Goal: Check status: Check status

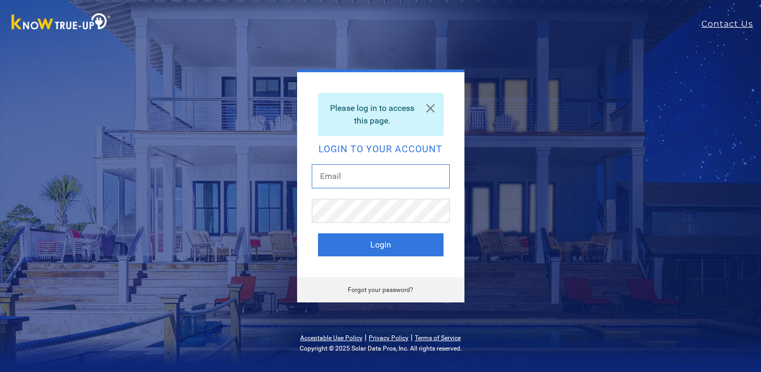
click at [380, 175] on input "text" at bounding box center [381, 176] width 138 height 24
type input "[EMAIL_ADDRESS][DOMAIN_NAME]"
click at [318, 233] on button "Login" at bounding box center [381, 244] width 126 height 23
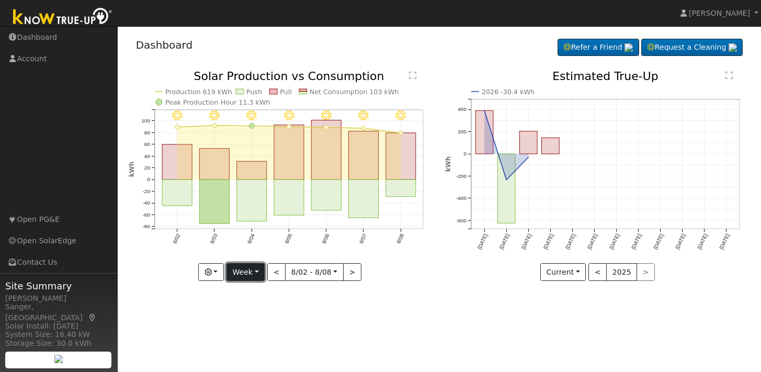
click at [259, 271] on button "Week" at bounding box center [246, 272] width 38 height 18
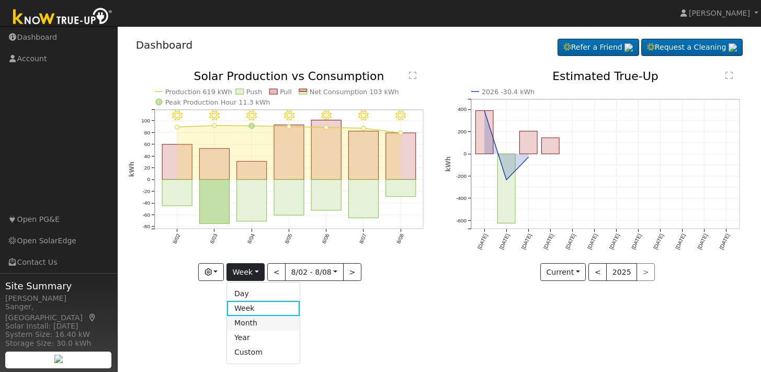
click at [258, 322] on link "Month" at bounding box center [263, 323] width 73 height 15
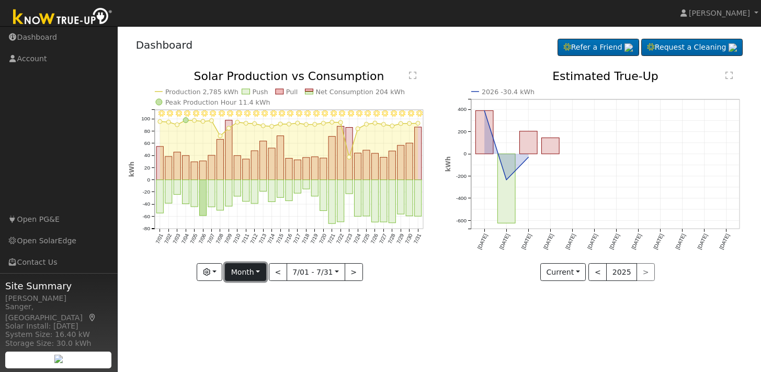
click at [261, 273] on button "Month" at bounding box center [245, 272] width 41 height 18
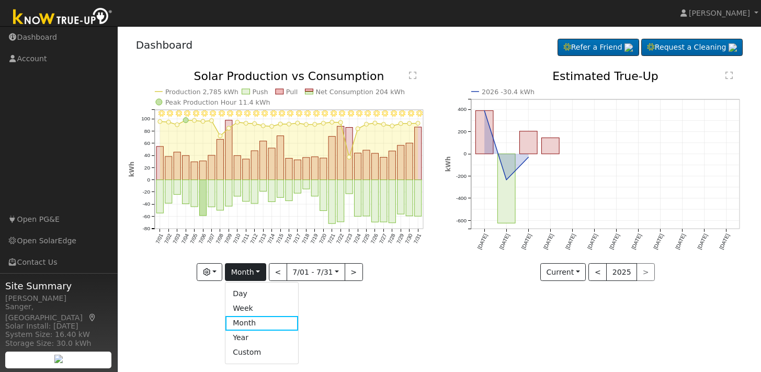
click at [383, 318] on div "User Profile First name Last name Email Email Notifications No Emails No Emails…" at bounding box center [440, 199] width 644 height 346
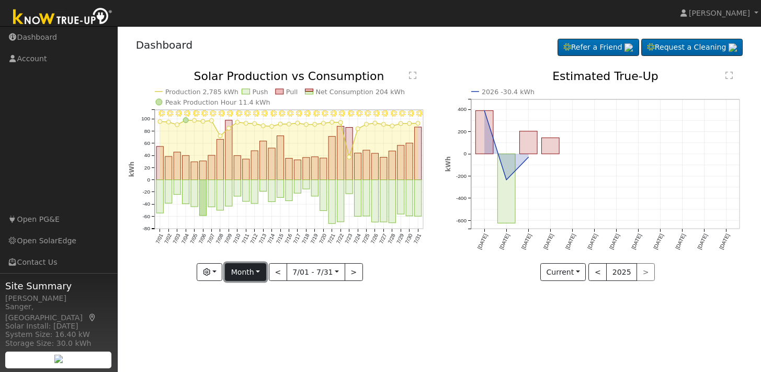
click at [261, 266] on button "Month" at bounding box center [245, 272] width 41 height 18
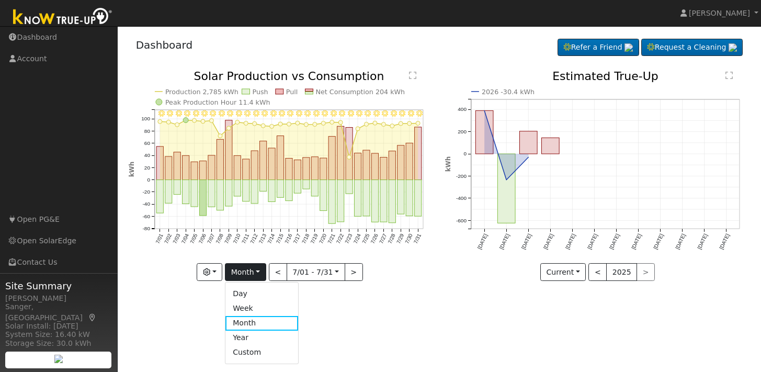
click at [362, 333] on div "User Profile First name Last name Email Email Notifications No Emails No Emails…" at bounding box center [440, 199] width 644 height 346
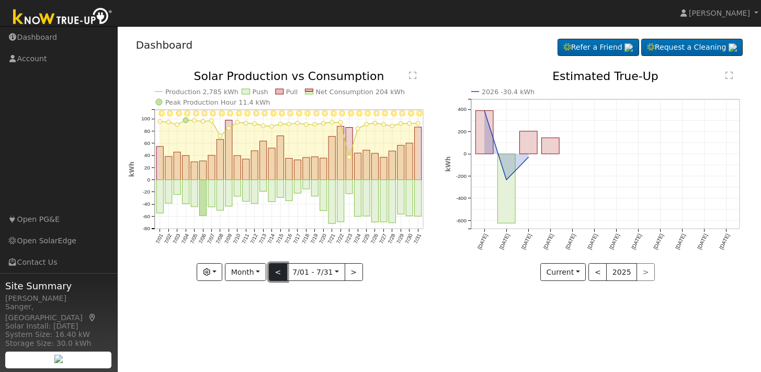
click at [278, 270] on button "<" at bounding box center [278, 272] width 18 height 18
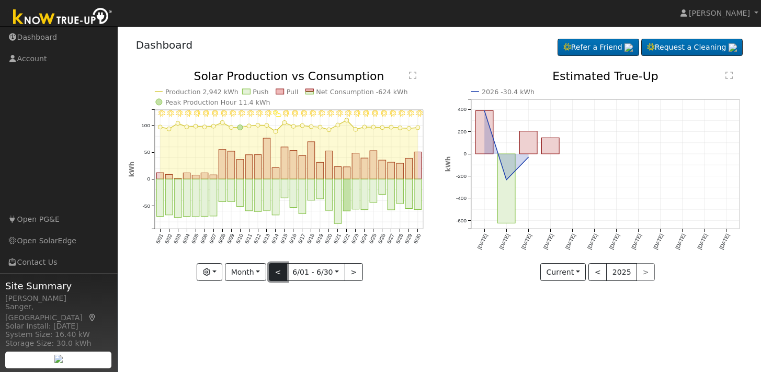
click at [278, 270] on button "<" at bounding box center [278, 272] width 18 height 18
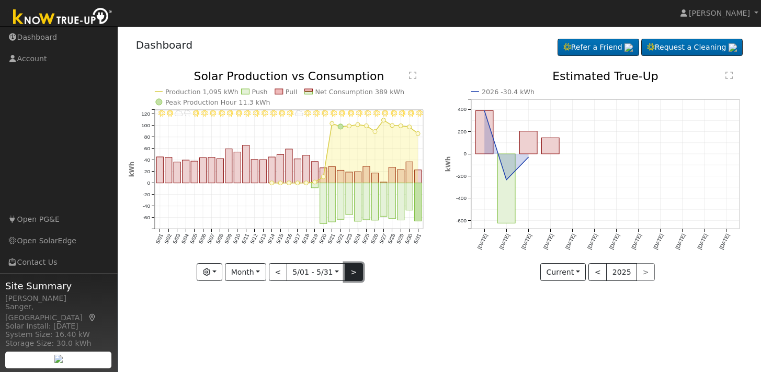
click at [353, 270] on button ">" at bounding box center [354, 272] width 18 height 18
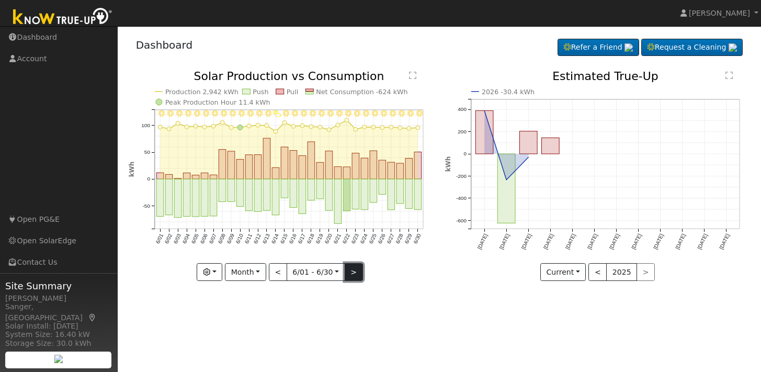
click at [353, 270] on button ">" at bounding box center [354, 272] width 18 height 18
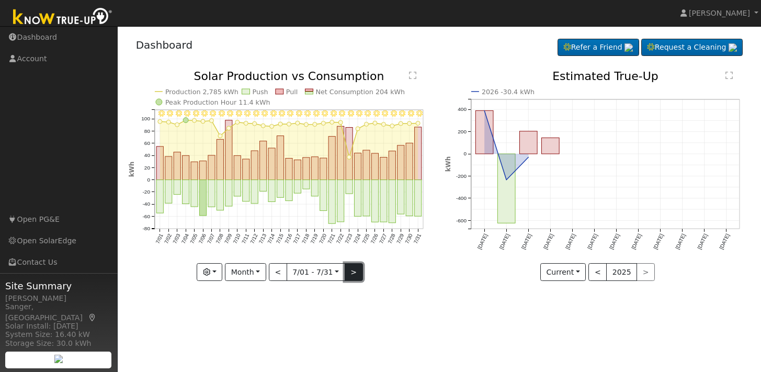
click at [353, 270] on button ">" at bounding box center [354, 272] width 18 height 18
type input "[DATE]"
